Goal: Transaction & Acquisition: Purchase product/service

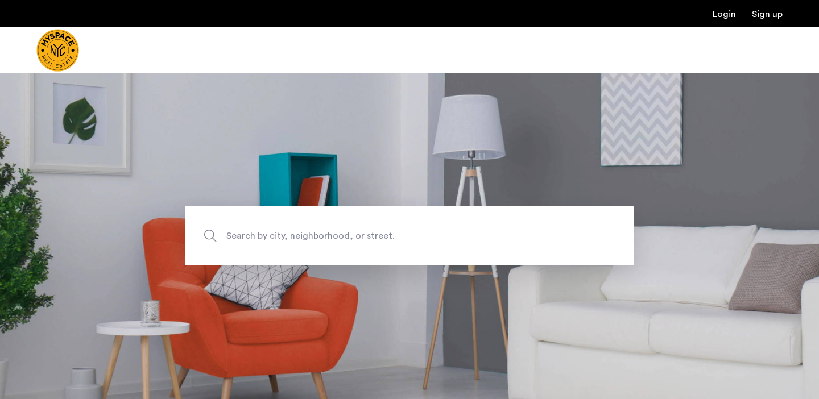
click at [250, 231] on span "Search by city, neighborhood, or street." at bounding box center [383, 236] width 314 height 15
click at [250, 231] on input "Search by city, neighborhood, or street." at bounding box center [409, 235] width 449 height 59
type input "*"
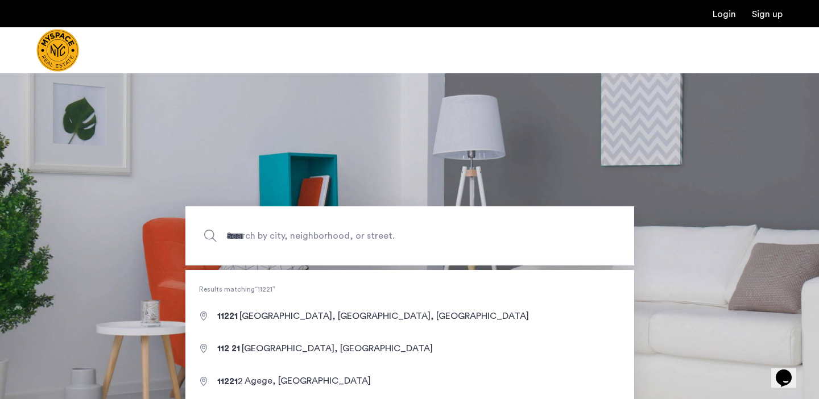
type input "**********"
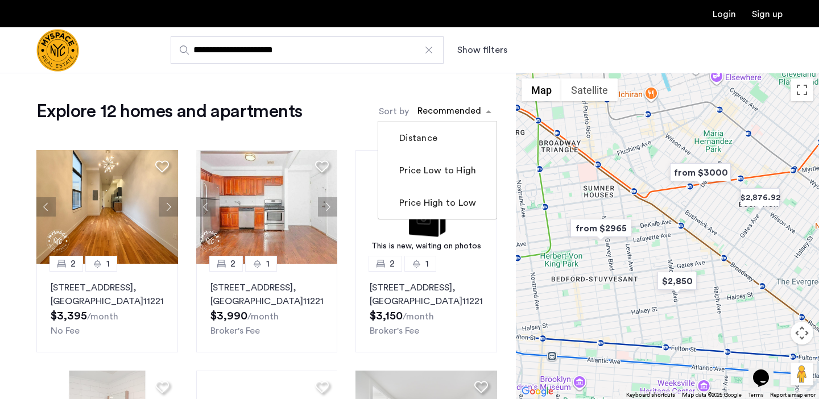
click at [460, 106] on div "sort-apartment" at bounding box center [449, 112] width 67 height 15
click at [440, 167] on label "Price Low to High" at bounding box center [436, 171] width 79 height 14
